Goal: Task Accomplishment & Management: Use online tool/utility

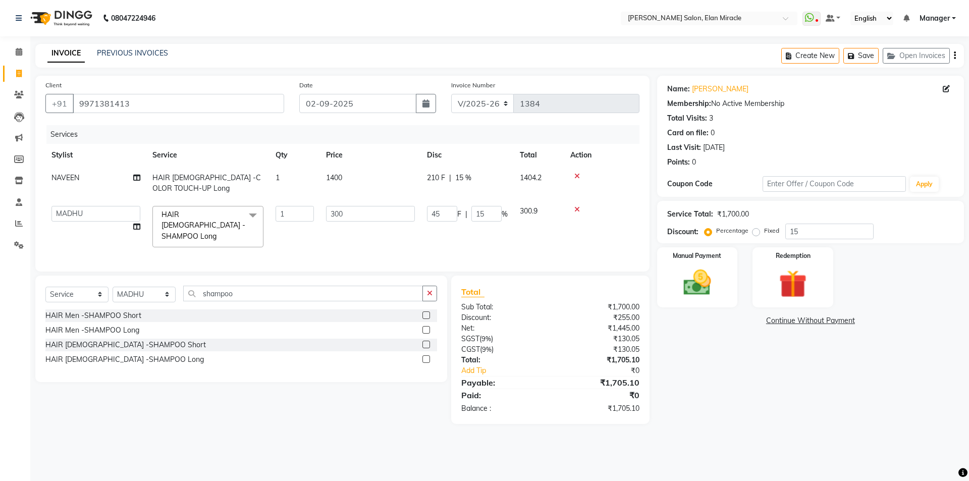
select select "7738"
select select "84023"
select select "service"
select select "84023"
click at [731, 459] on div "08047224946 Select Location × [PERSON_NAME] Salon, Elan Miracle WhatsApp Status…" at bounding box center [484, 240] width 969 height 481
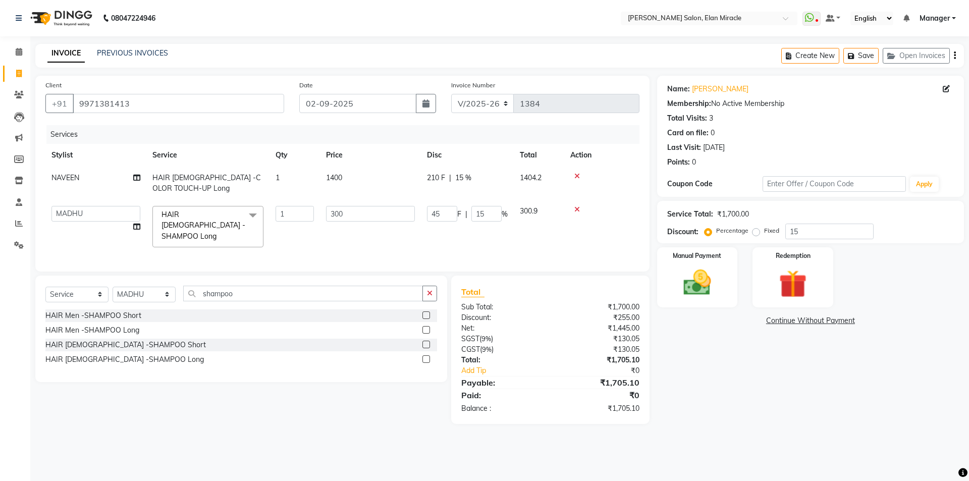
click at [412, 241] on td "300" at bounding box center [370, 227] width 101 height 54
click at [393, 240] on td "300" at bounding box center [370, 227] width 101 height 54
click at [488, 238] on td "45 F | 15 %" at bounding box center [467, 227] width 93 height 54
click at [577, 210] on icon at bounding box center [577, 209] width 6 height 7
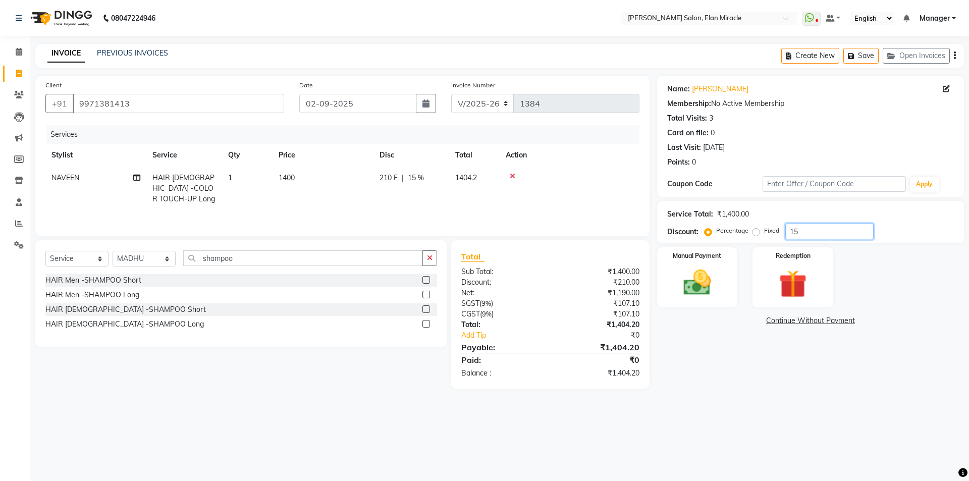
drag, startPoint x: 778, startPoint y: 240, endPoint x: 728, endPoint y: 241, distance: 50.0
click at [728, 241] on div "Service Total: ₹1,400.00 Discount: Percentage Fixed 15" at bounding box center [810, 222] width 307 height 42
click at [742, 364] on div "Name: [PERSON_NAME][DEMOGRAPHIC_DATA] Membership: No Active Membership Total Vi…" at bounding box center [814, 232] width 314 height 313
click at [755, 238] on div "Percentage Fixed 15" at bounding box center [790, 232] width 167 height 16
drag, startPoint x: 801, startPoint y: 232, endPoint x: 783, endPoint y: 235, distance: 17.4
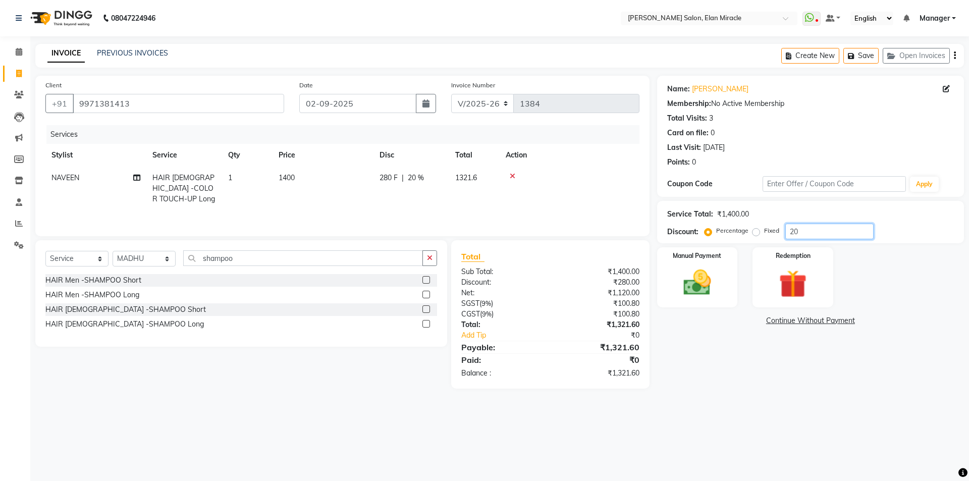
click at [783, 235] on div "Percentage Fixed 20" at bounding box center [790, 232] width 167 height 16
type input "15"
click at [427, 307] on label at bounding box center [427, 309] width 8 height 8
click at [427, 307] on input "checkbox" at bounding box center [426, 309] width 7 height 7
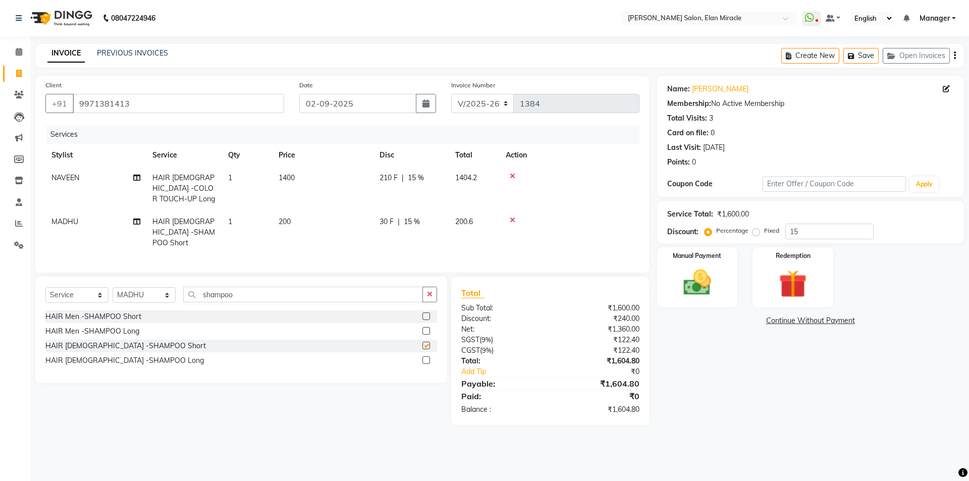
checkbox input "false"
click at [514, 220] on icon at bounding box center [513, 220] width 6 height 7
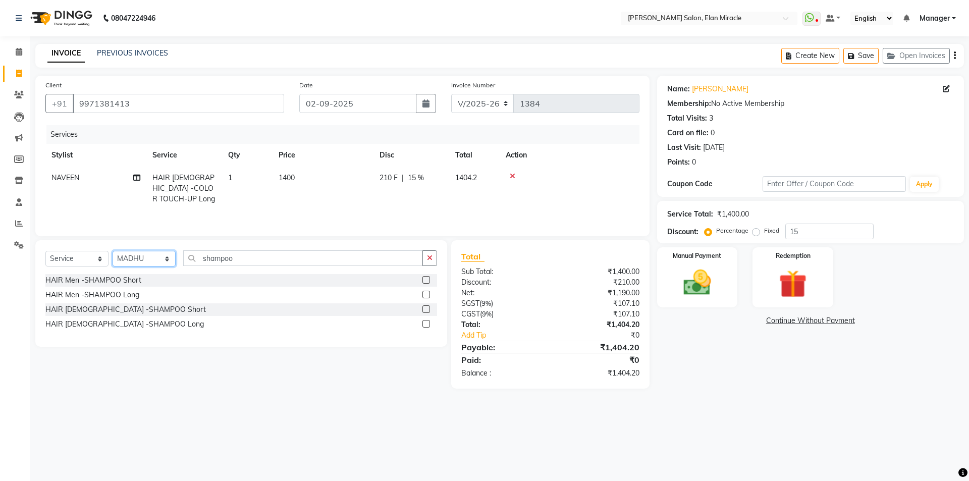
click at [170, 257] on select "Select Stylist [PERSON_NAME] ANKIT [PERSON_NAME] [PERSON_NAME] Manager [PERSON_…" at bounding box center [144, 259] width 63 height 16
select select "81685"
click at [113, 251] on select "Select Stylist [PERSON_NAME] ANKIT [PERSON_NAME] [PERSON_NAME] Manager [PERSON_…" at bounding box center [144, 259] width 63 height 16
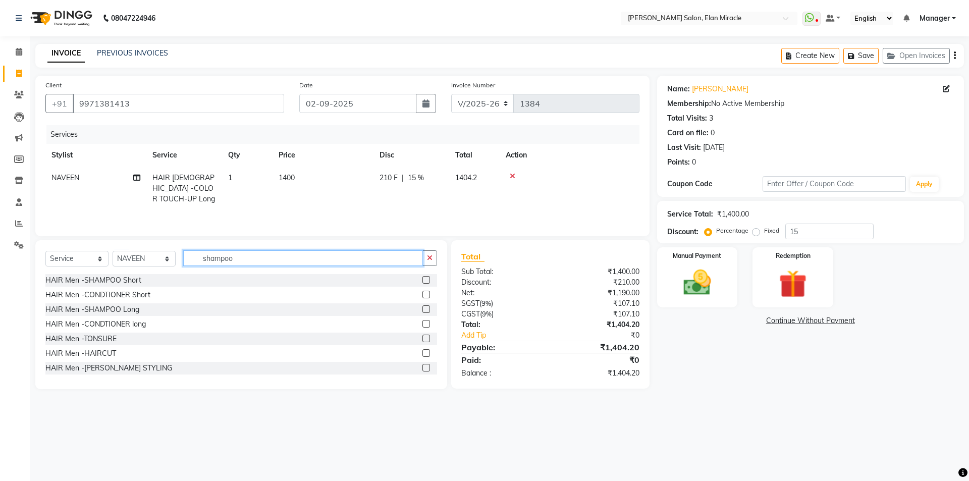
drag, startPoint x: 154, startPoint y: 263, endPoint x: 101, endPoint y: 263, distance: 53.0
click at [101, 263] on div "Select Service Product Membership Package Voucher Prepaid Gift Card Select Styl…" at bounding box center [241, 262] width 392 height 24
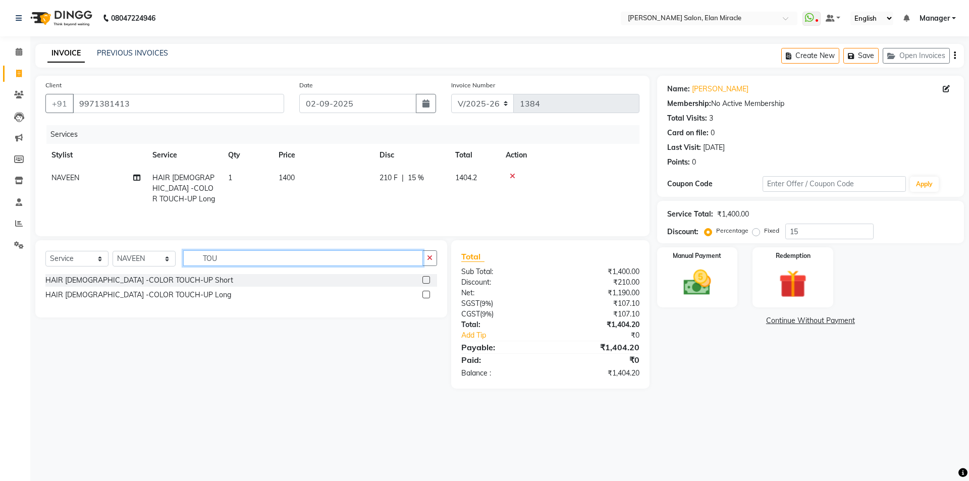
type input "TOU"
click at [425, 277] on label at bounding box center [427, 280] width 8 height 8
click at [425, 277] on input "checkbox" at bounding box center [426, 280] width 7 height 7
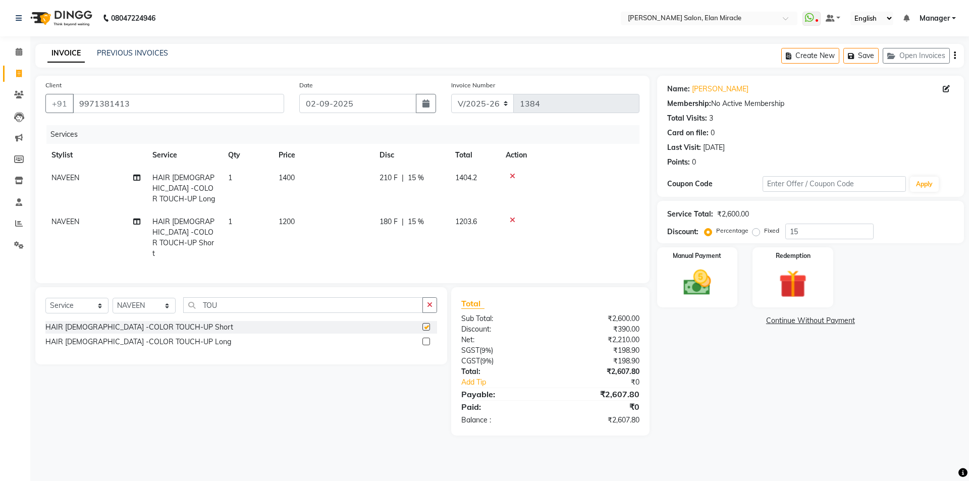
checkbox input "false"
click at [512, 173] on icon at bounding box center [513, 176] width 6 height 7
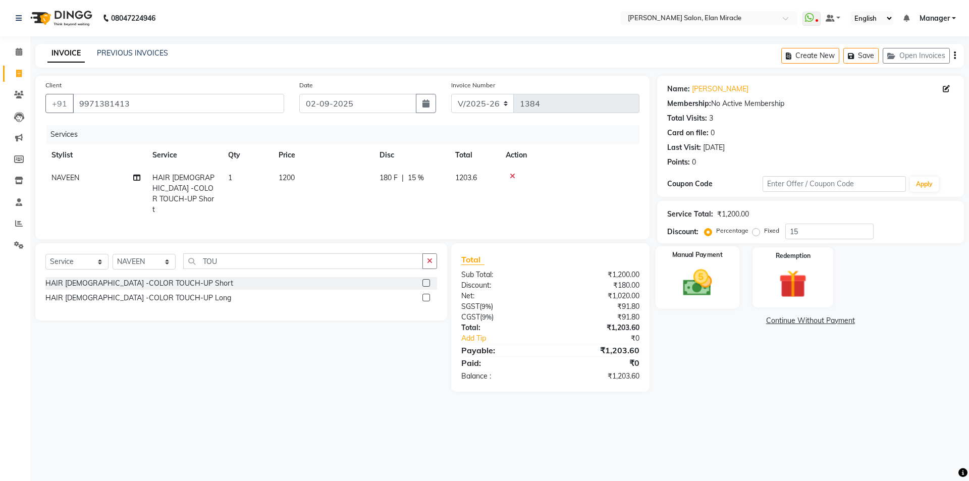
click at [709, 291] on img at bounding box center [697, 282] width 47 height 33
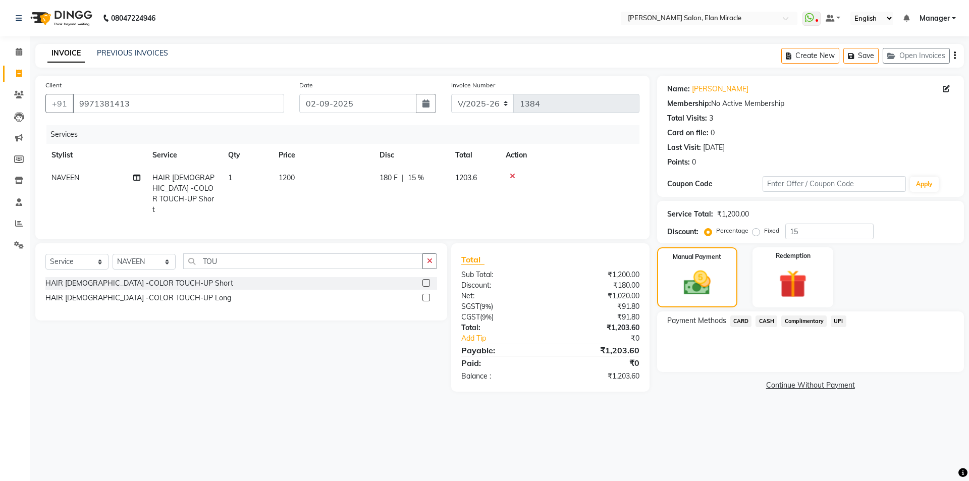
click at [842, 322] on span "UPI" at bounding box center [839, 321] width 16 height 12
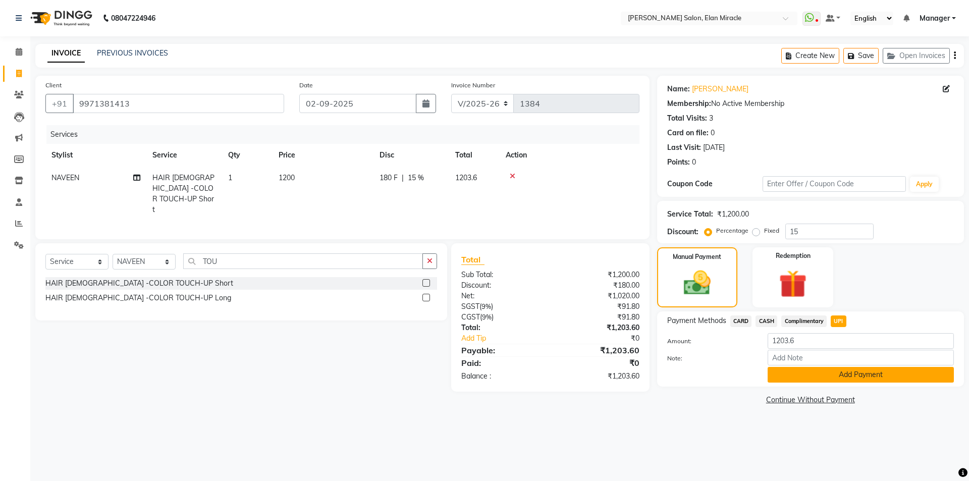
click at [830, 373] on button "Add Payment" at bounding box center [861, 375] width 186 height 16
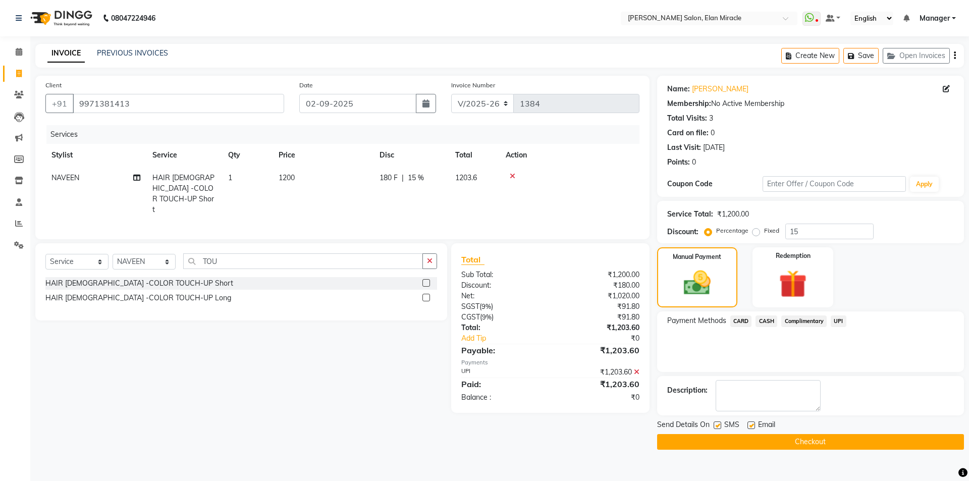
click at [774, 438] on button "Checkout" at bounding box center [810, 442] width 307 height 16
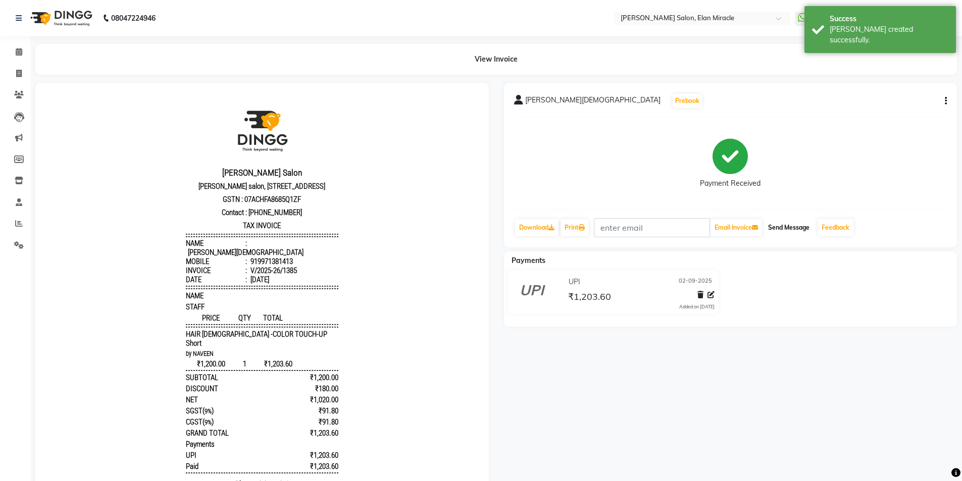
click at [796, 225] on button "Send Message" at bounding box center [788, 227] width 49 height 17
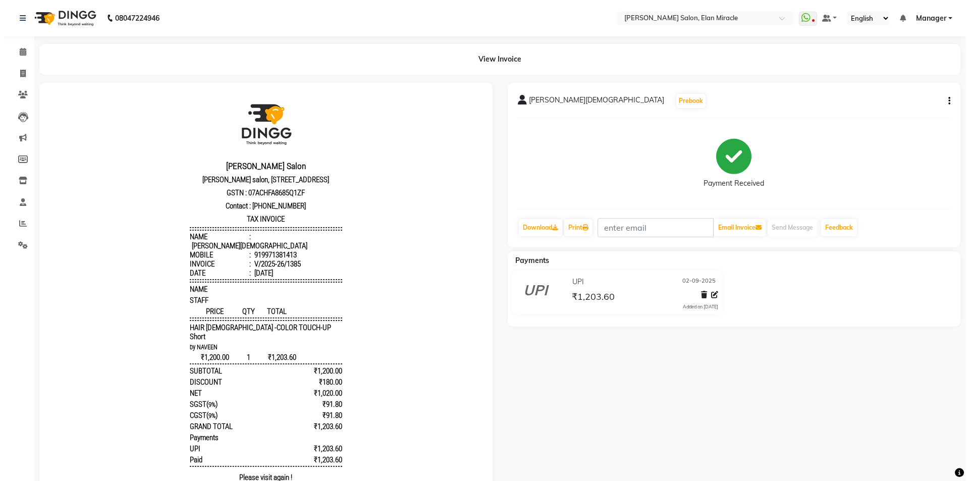
scroll to position [8, 0]
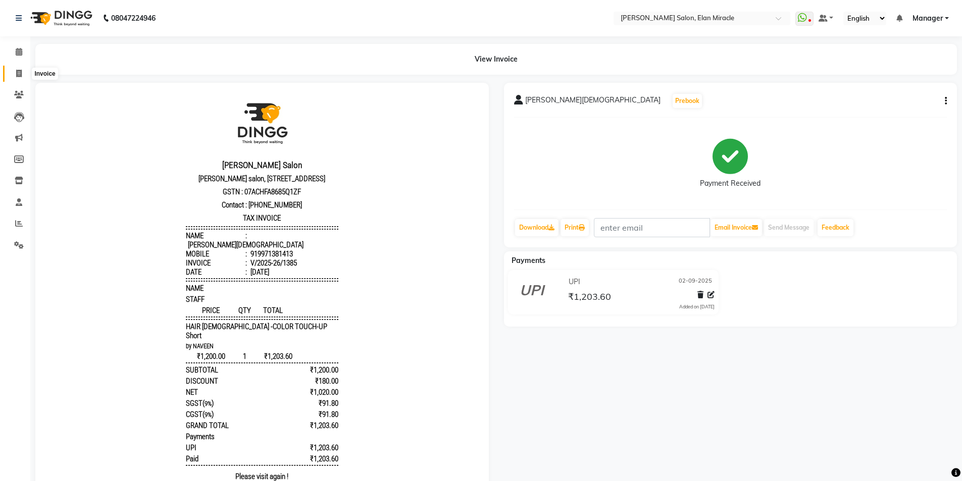
click at [21, 78] on span at bounding box center [19, 74] width 18 height 12
select select "7738"
select select "service"
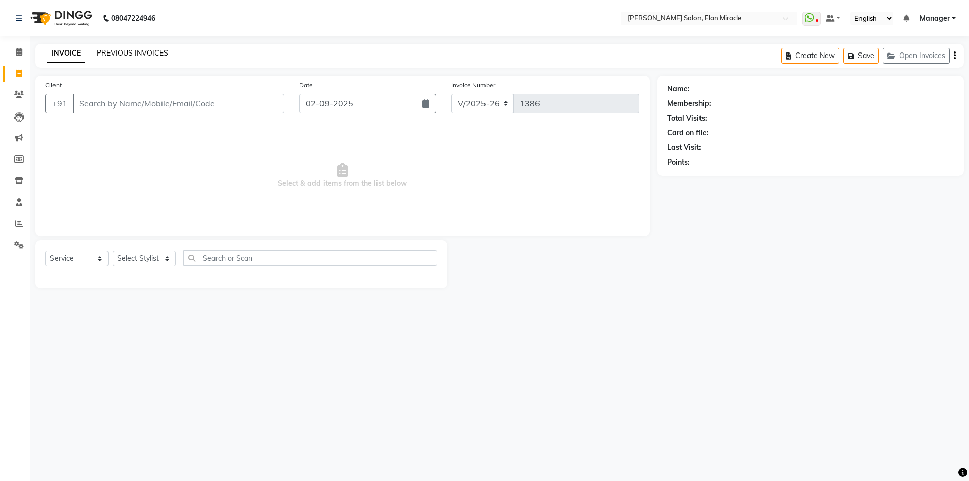
click at [139, 56] on link "PREVIOUS INVOICES" at bounding box center [132, 52] width 71 height 9
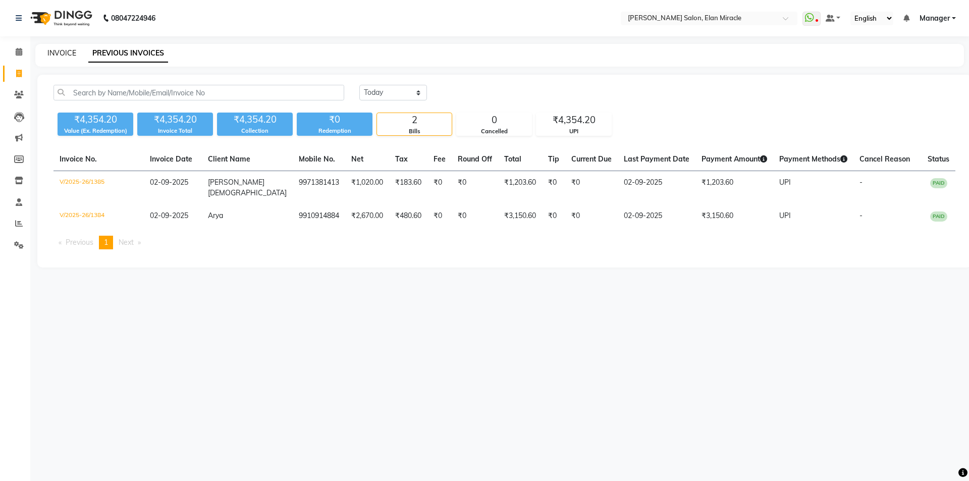
click at [64, 57] on link "INVOICE" at bounding box center [61, 52] width 29 height 9
select select "service"
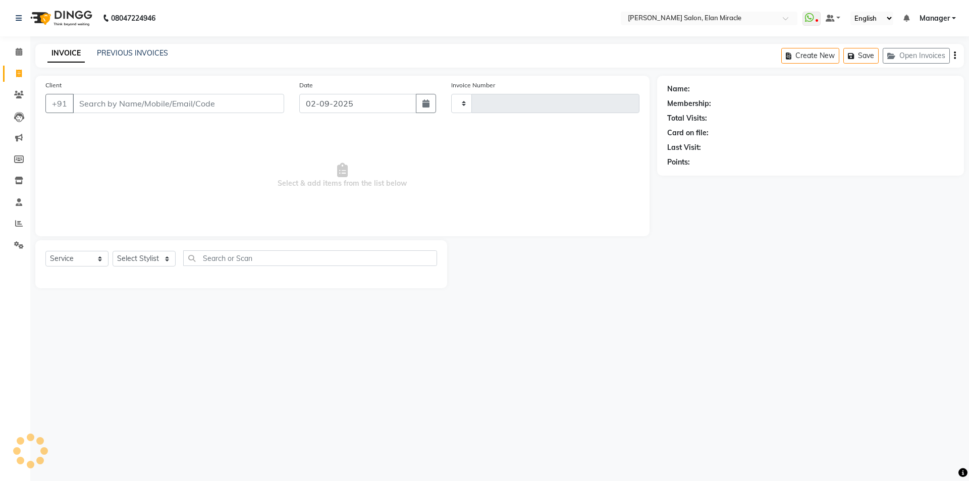
type input "1386"
select select "7738"
select select "service"
